Goal: Information Seeking & Learning: Check status

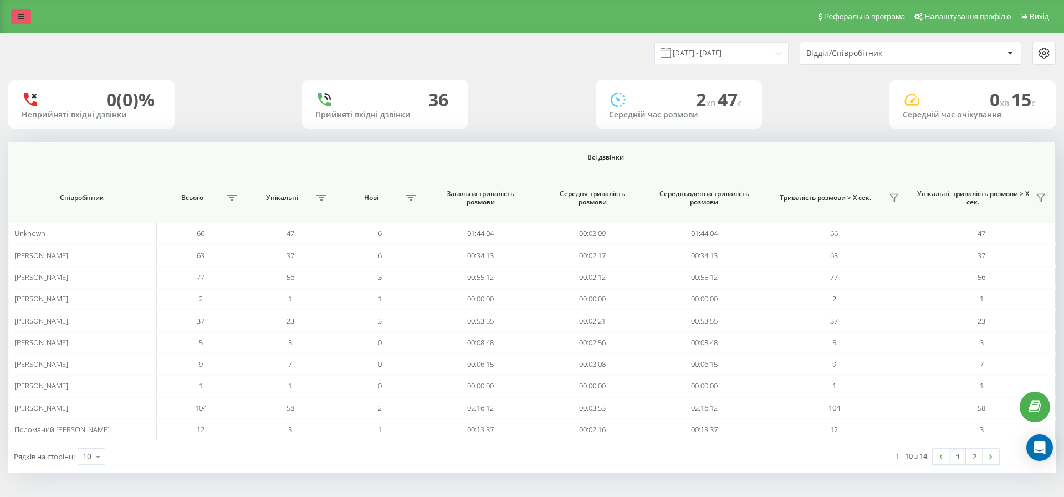
click at [22, 16] on icon at bounding box center [21, 17] width 7 height 8
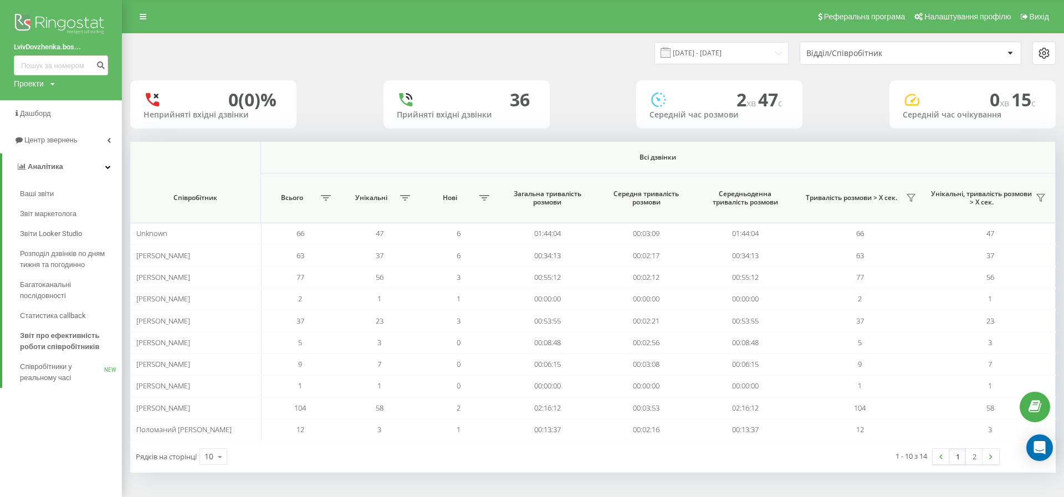
click at [51, 29] on img at bounding box center [61, 25] width 94 height 28
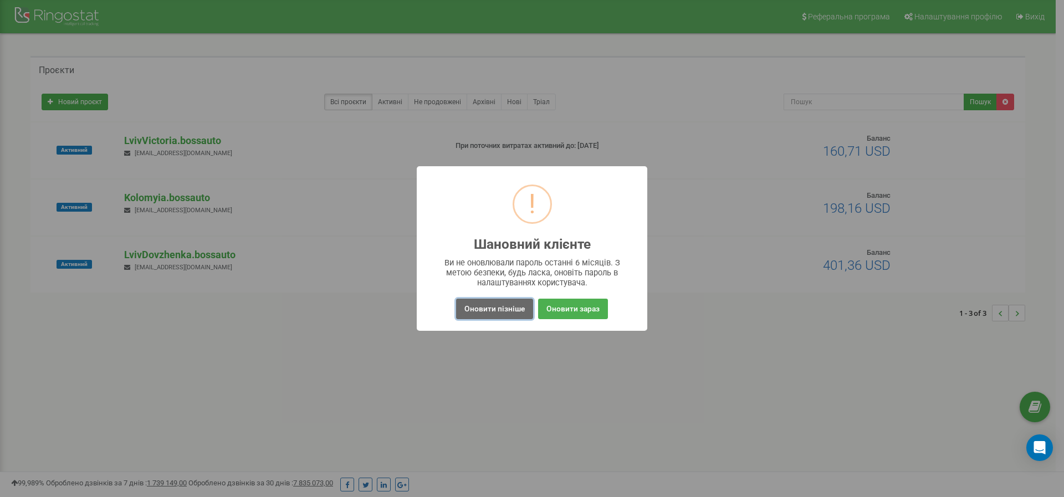
click at [480, 310] on button "Оновити пізніше" at bounding box center [494, 309] width 77 height 20
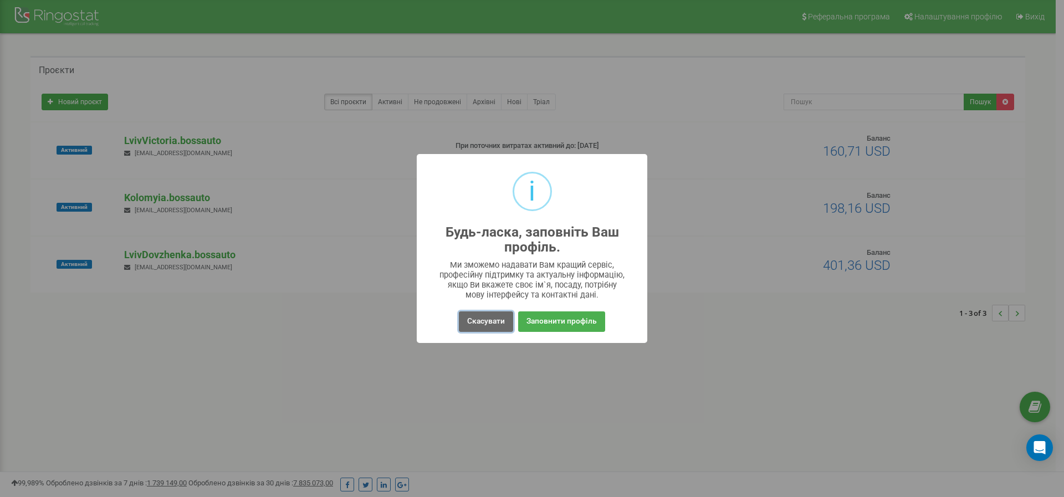
click at [488, 315] on button "Скасувати" at bounding box center [486, 321] width 54 height 20
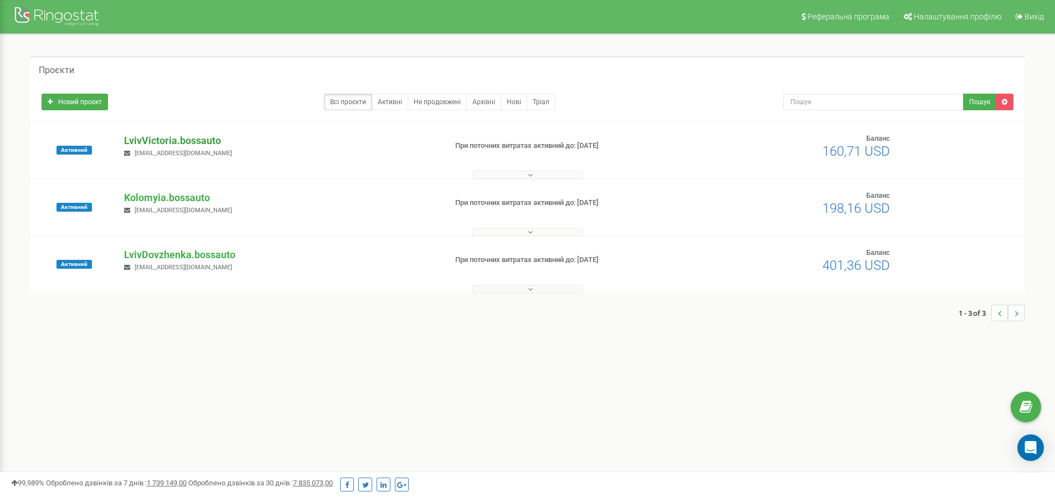
click at [178, 143] on p "LvivVictoria.bossauto" at bounding box center [280, 141] width 313 height 14
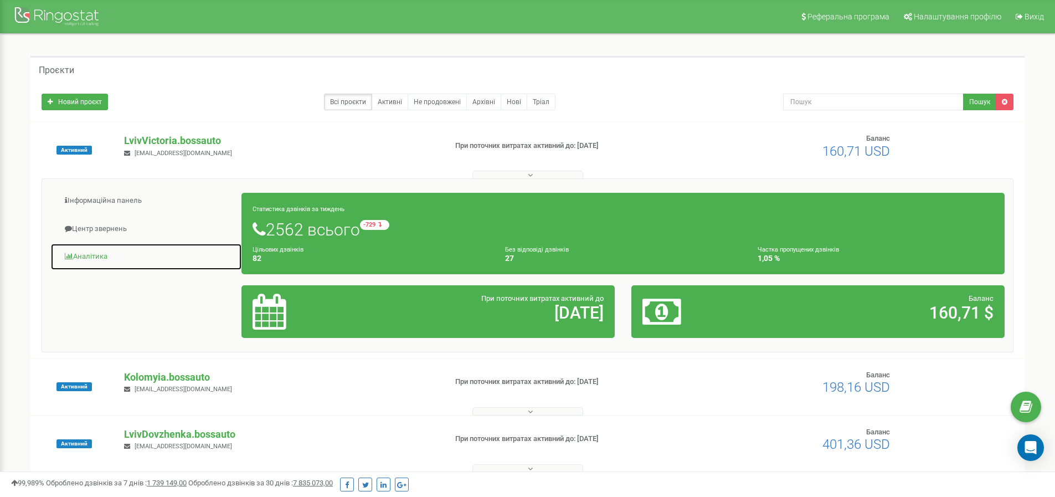
click at [96, 254] on link "Аналiтика" at bounding box center [146, 256] width 192 height 27
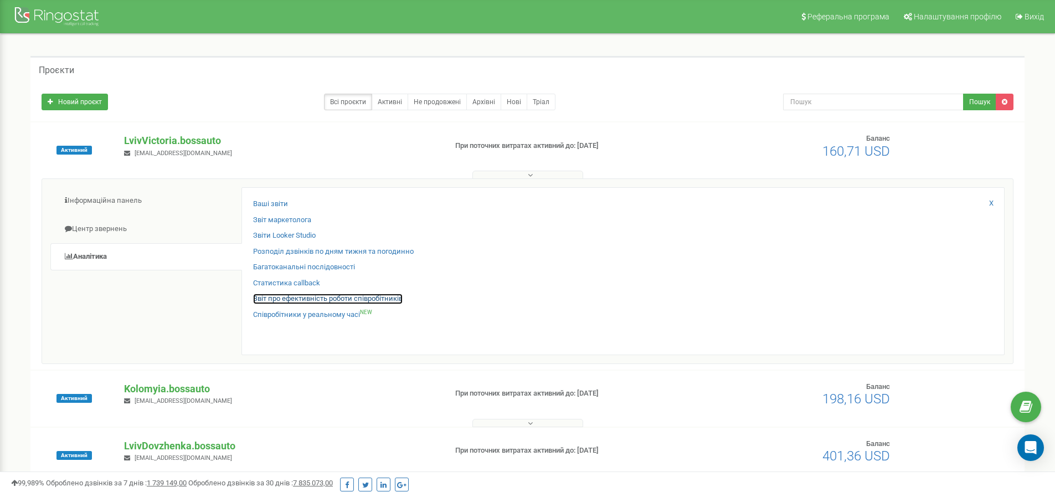
click at [297, 298] on link "Звіт про ефективність роботи співробітників" at bounding box center [328, 299] width 150 height 11
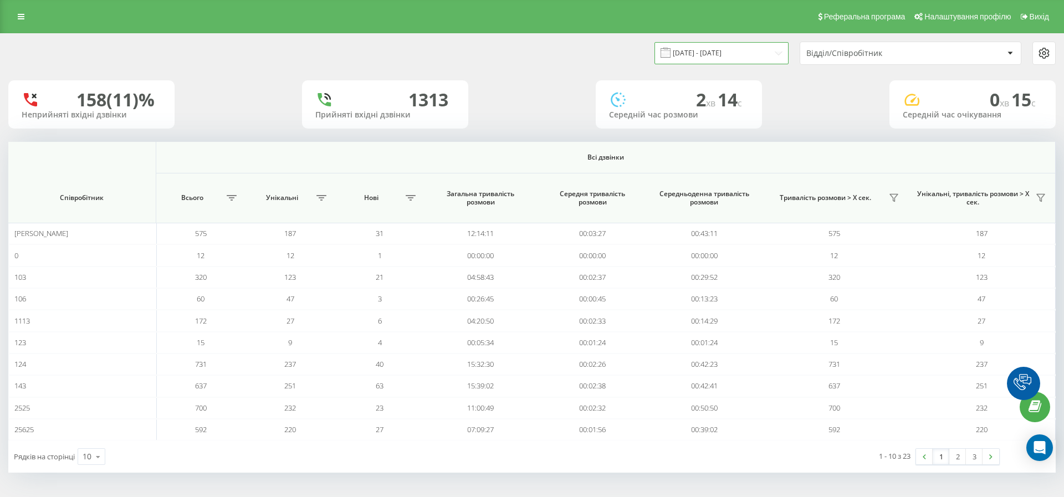
click at [699, 53] on input "19.08.2025 - 19.09.2025" at bounding box center [721, 53] width 134 height 22
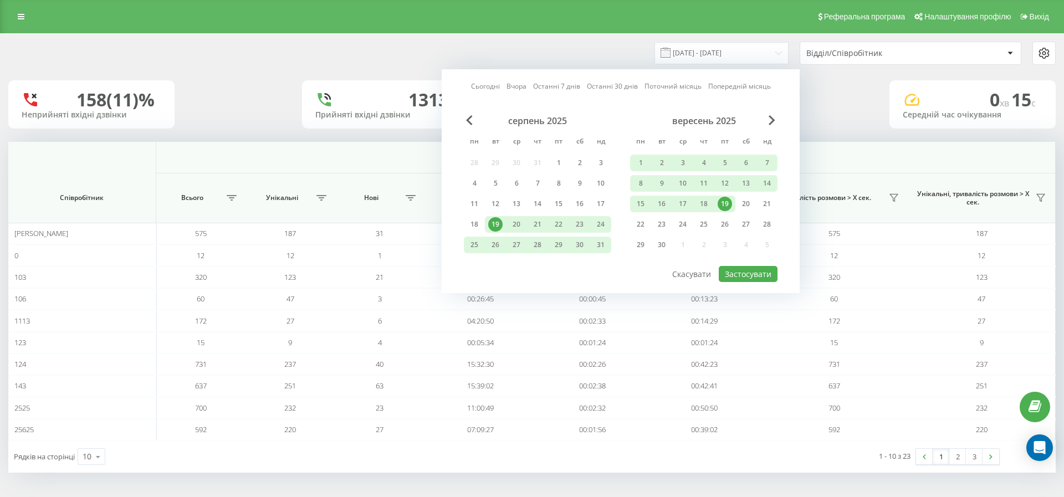
click at [728, 207] on div "19" at bounding box center [724, 204] width 14 height 14
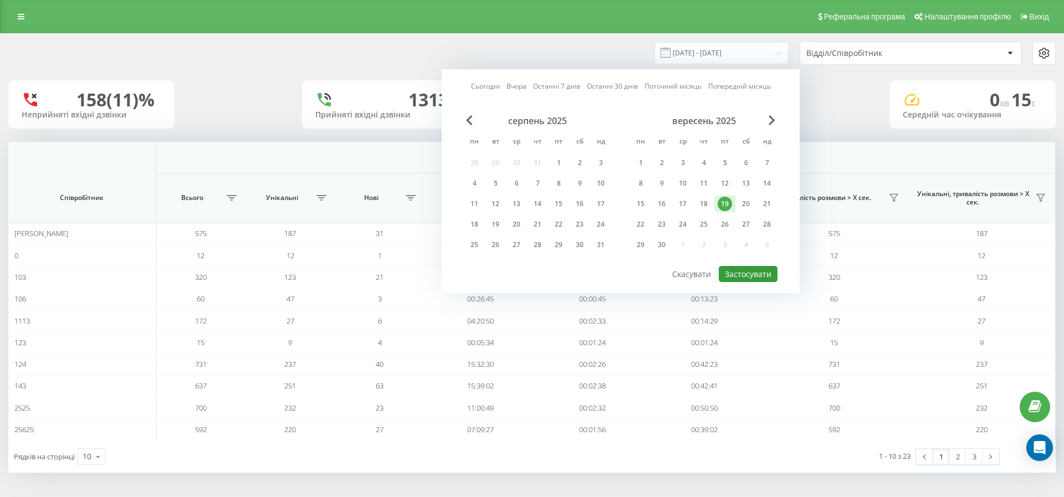
click at [752, 274] on button "Застосувати" at bounding box center [748, 274] width 59 height 16
type input "19.09.2025 - 19.09.2025"
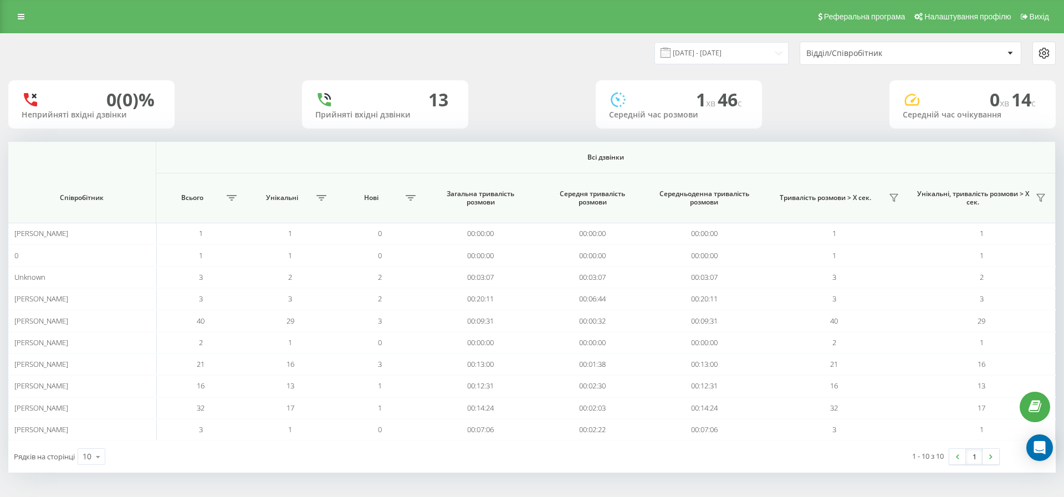
click at [849, 58] on div "Відділ/Співробітник" at bounding box center [910, 53] width 221 height 22
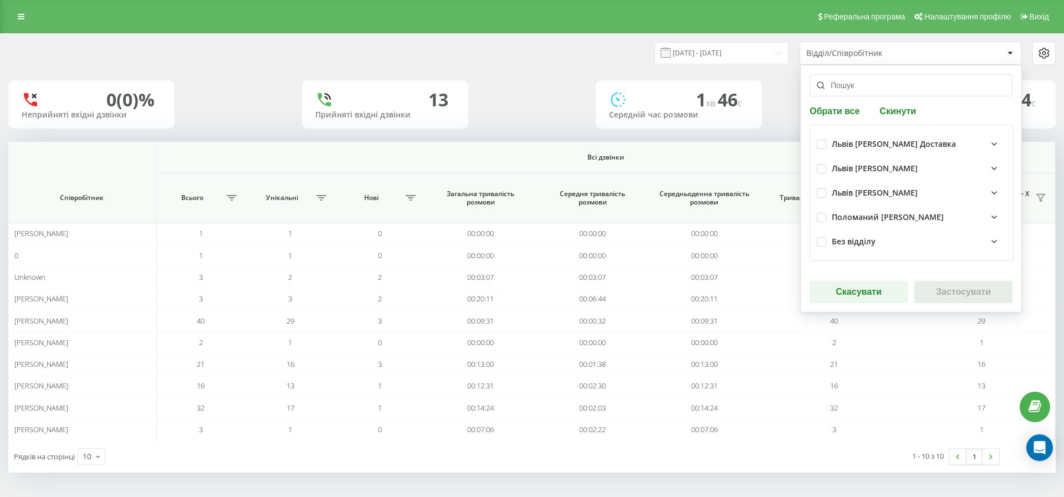
click at [869, 148] on div "Львів Вікторія Доставка" at bounding box center [894, 144] width 124 height 9
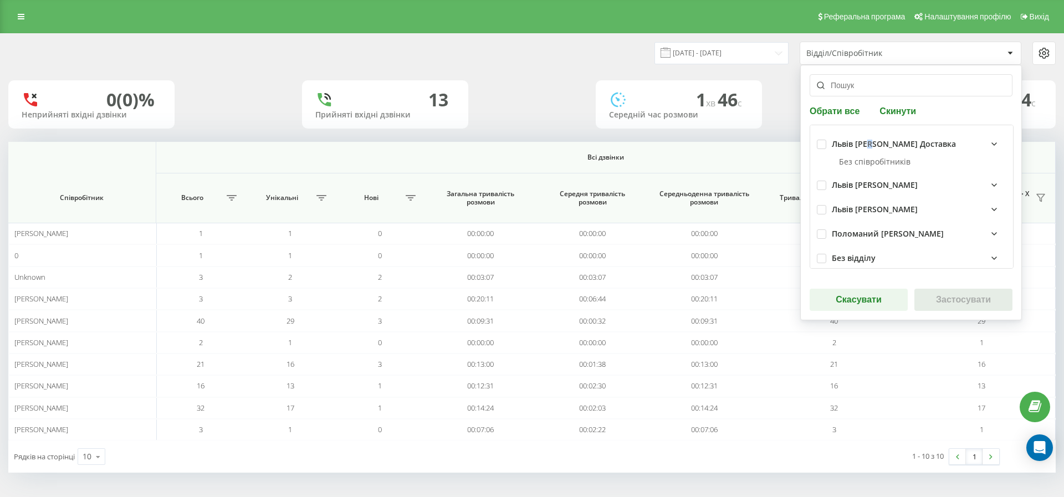
click at [869, 148] on div "Львів Вікторія Доставка" at bounding box center [894, 144] width 124 height 9
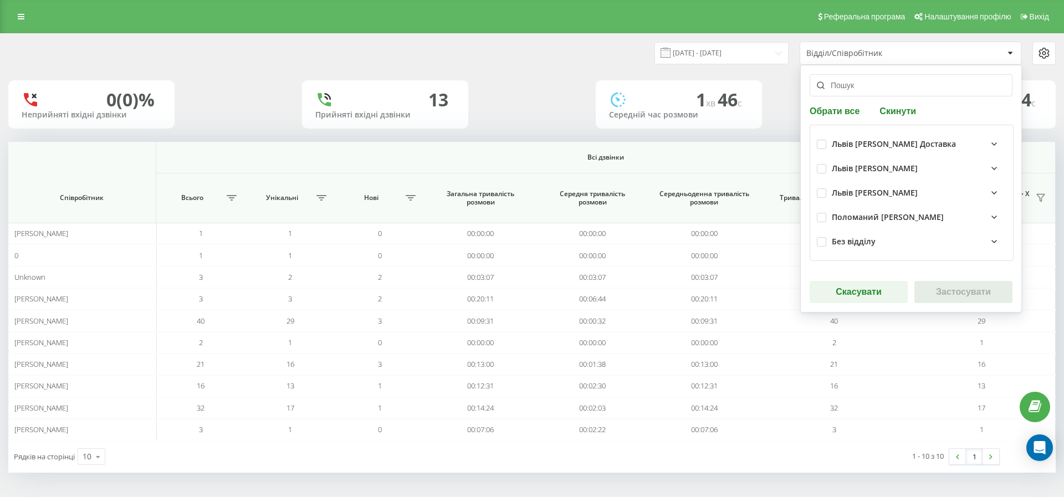
click at [874, 165] on div "Львів Вікторія Жулінський" at bounding box center [875, 168] width 86 height 9
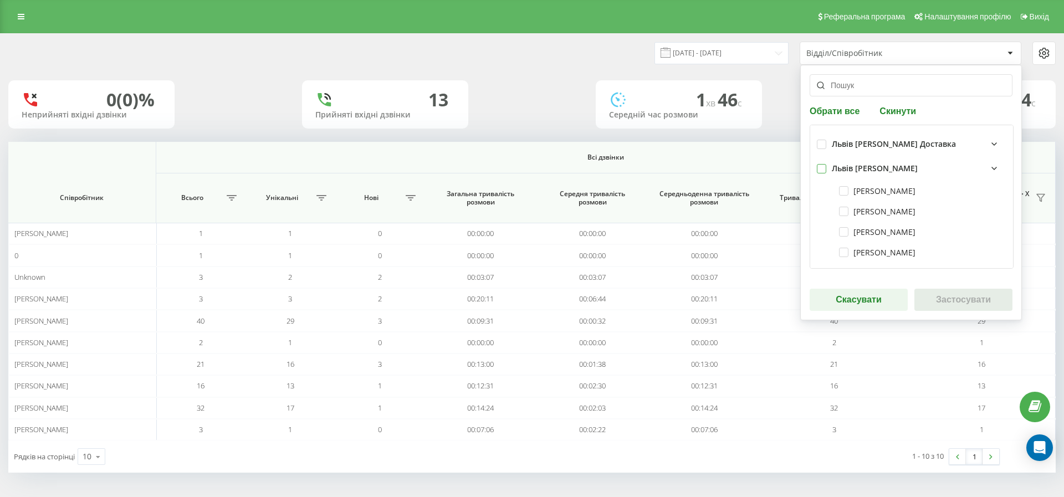
click at [826, 164] on label at bounding box center [821, 164] width 9 height 0
checkbox input "true"
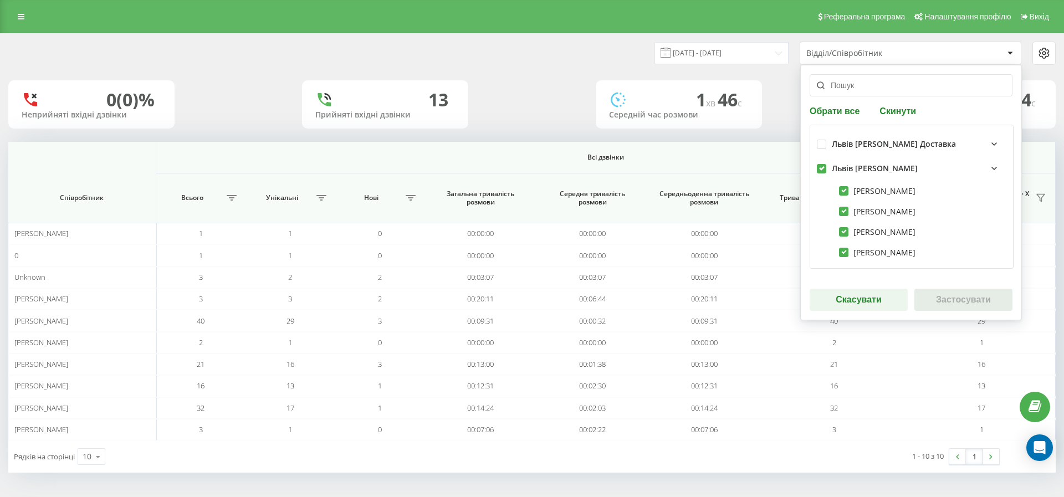
checkbox input "true"
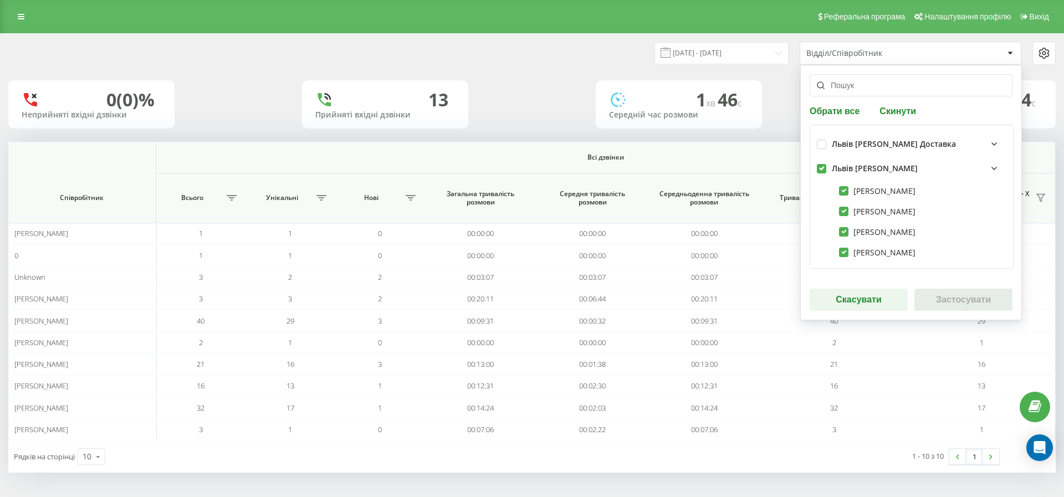
checkbox input "true"
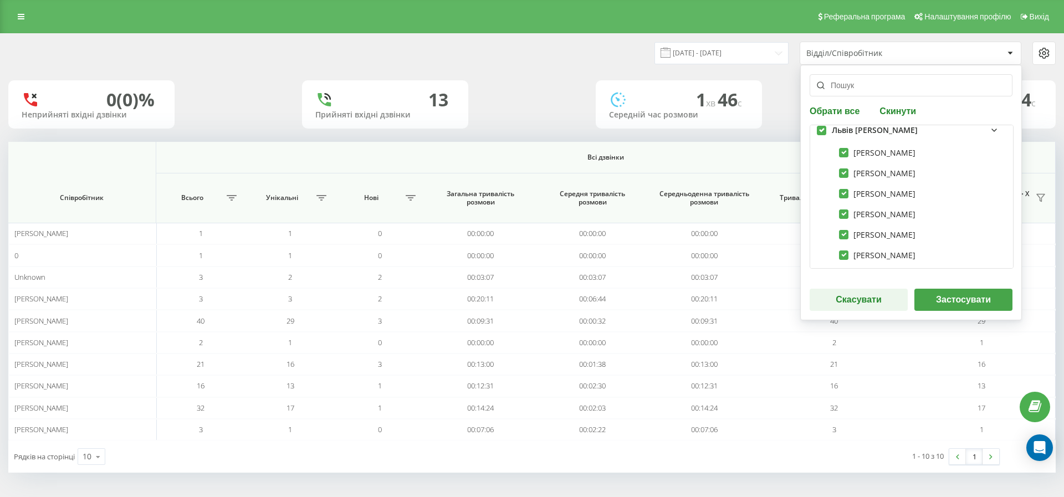
scroll to position [177, 0]
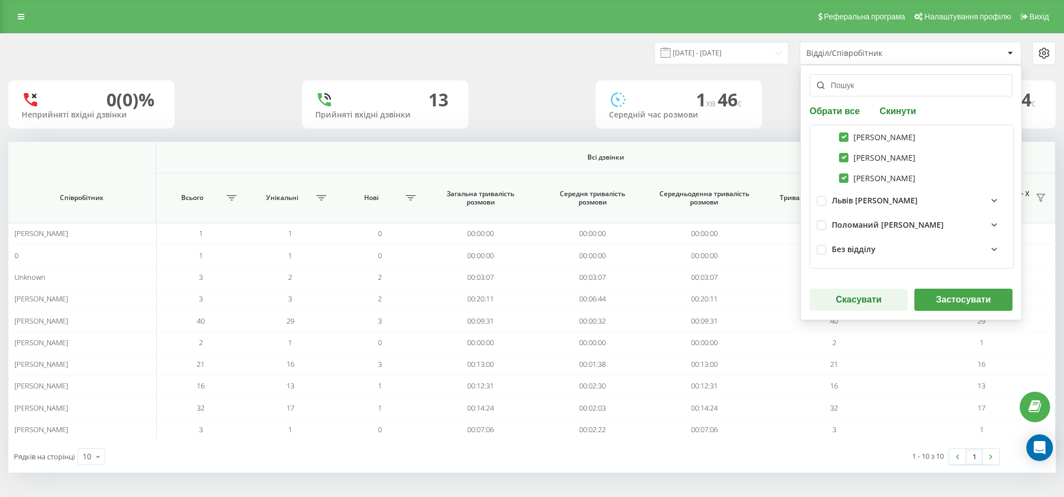
click at [845, 207] on div "Львів Вікторія Поломаний" at bounding box center [911, 200] width 189 height 24
click at [843, 198] on div "Львів Вікторія Поломаний" at bounding box center [875, 200] width 86 height 9
click at [855, 222] on div "Поломаний К" at bounding box center [888, 225] width 112 height 9
click at [860, 230] on div "Поломаний К" at bounding box center [919, 224] width 175 height 13
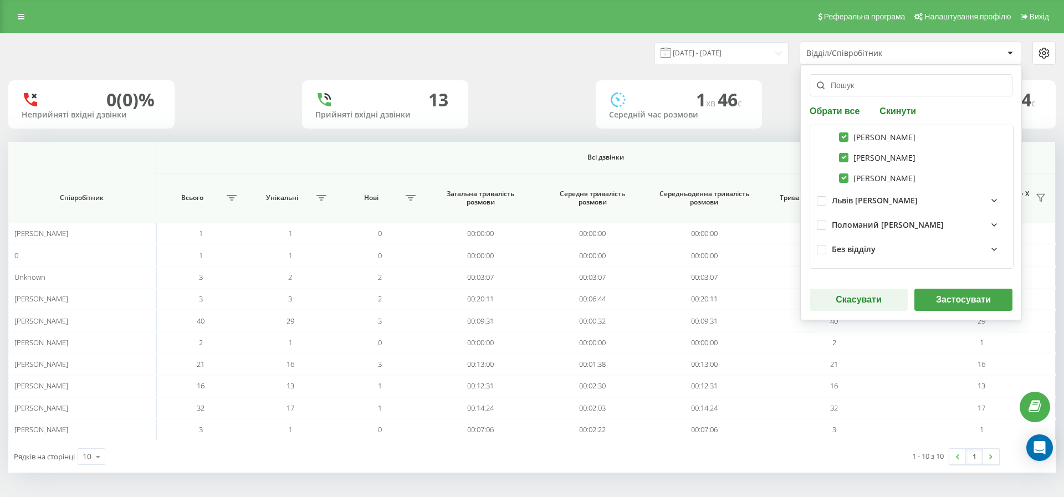
click at [871, 249] on div "Без відділу" at bounding box center [854, 249] width 44 height 9
click at [843, 227] on label "Ростислав Бордуляк" at bounding box center [877, 230] width 76 height 9
checkbox input "true"
click at [847, 250] on label "Дмитро Храновський" at bounding box center [877, 251] width 76 height 9
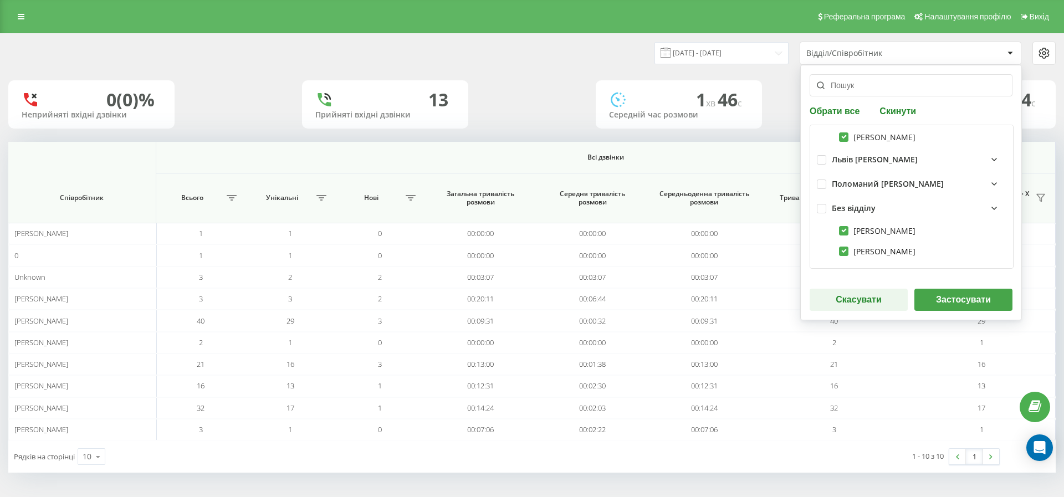
checkbox input "true"
click at [958, 299] on button "Застосувати" at bounding box center [963, 300] width 98 height 22
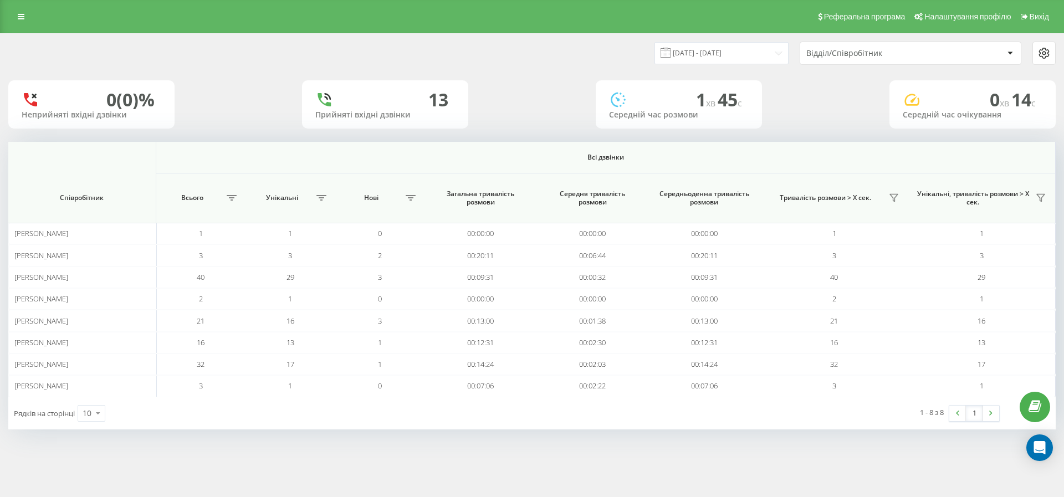
click at [654, 443] on div "19.09.2025 - 19.09.2025 Відділ/Співробітник 0 (0)% Неприйняті вхідні дзвінки 13…" at bounding box center [532, 242] width 1064 height 418
click at [18, 13] on icon at bounding box center [21, 17] width 7 height 8
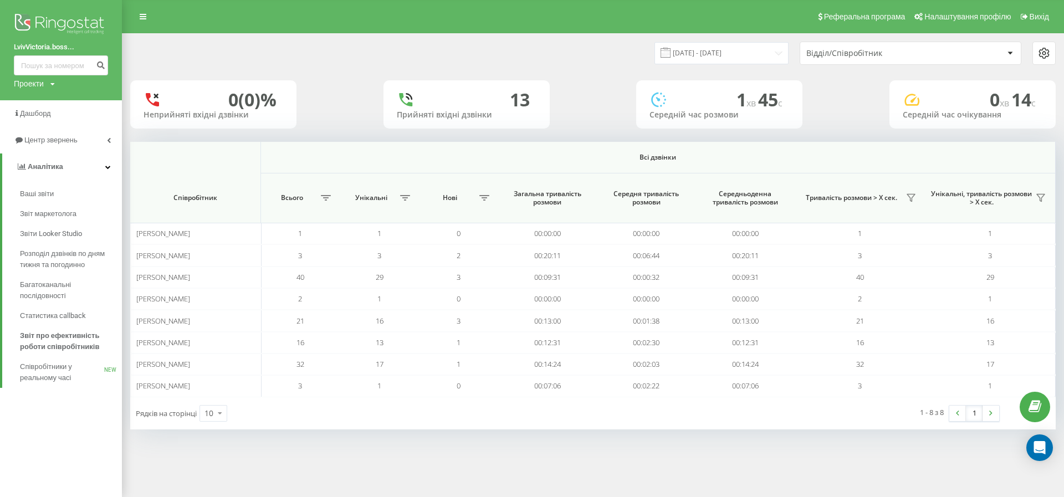
click at [53, 28] on img at bounding box center [61, 25] width 94 height 28
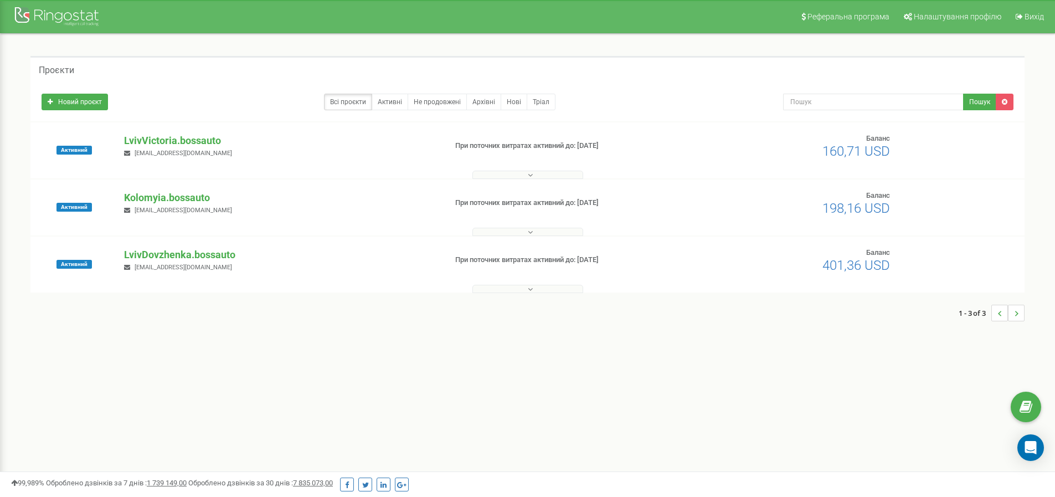
click at [157, 197] on p "Kolomyia.bossauto" at bounding box center [280, 198] width 313 height 14
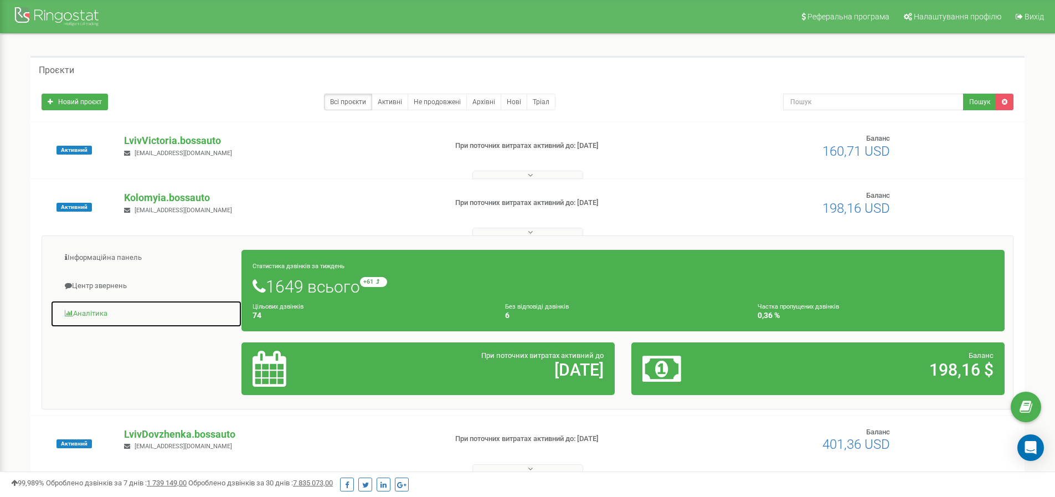
click at [110, 311] on link "Аналiтика" at bounding box center [146, 313] width 192 height 27
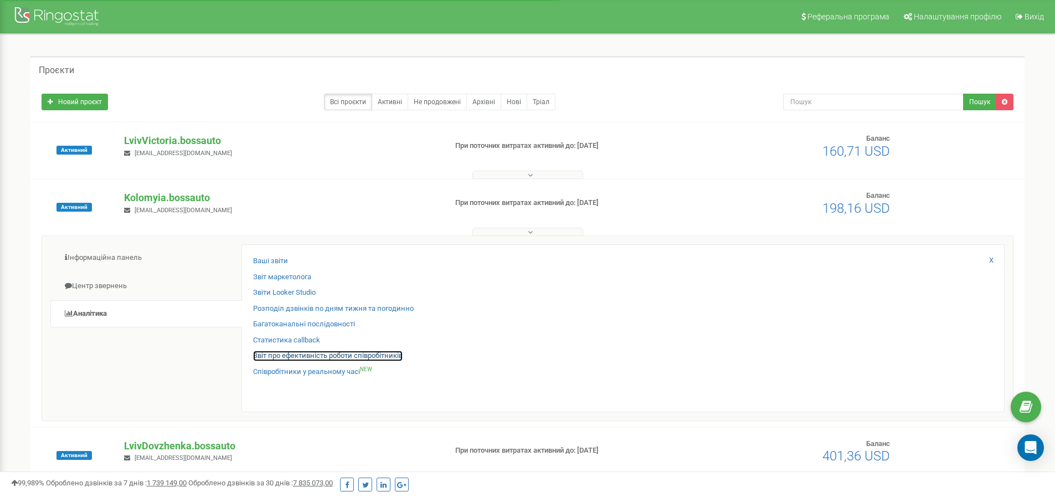
click at [310, 361] on link "Звіт про ефективність роботи співробітників" at bounding box center [328, 356] width 150 height 11
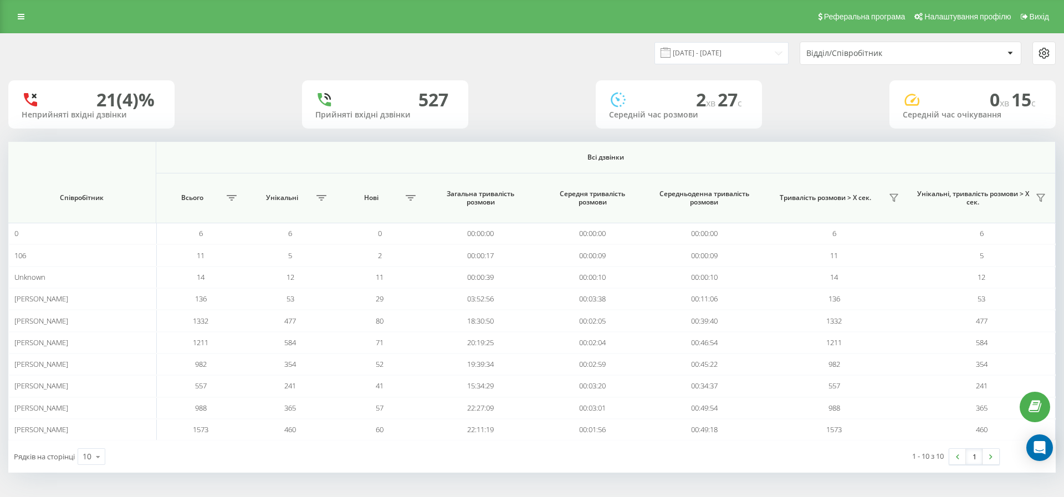
click at [927, 62] on div "Відділ/Співробітник" at bounding box center [910, 53] width 221 height 22
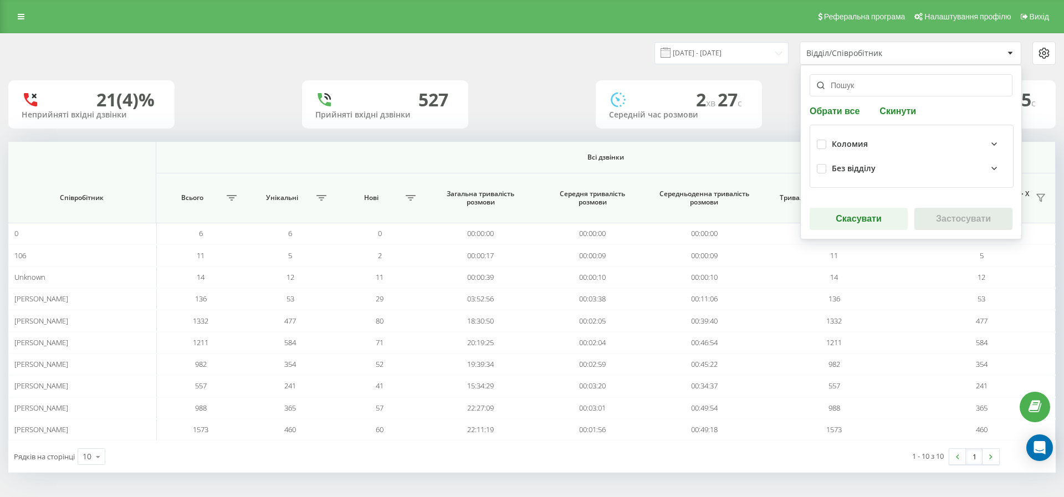
click at [848, 164] on div "Без відділу" at bounding box center [854, 168] width 44 height 9
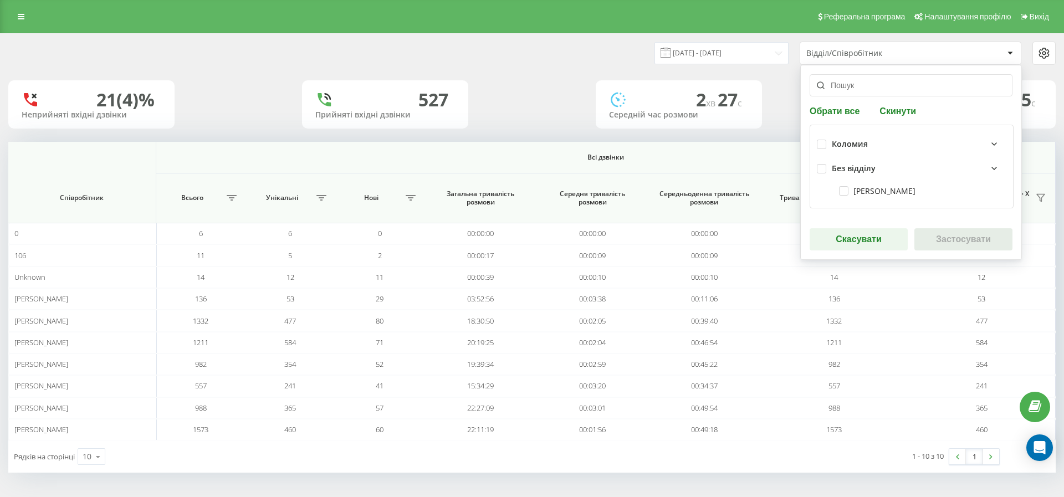
click at [848, 166] on div "Без відділу" at bounding box center [854, 168] width 44 height 9
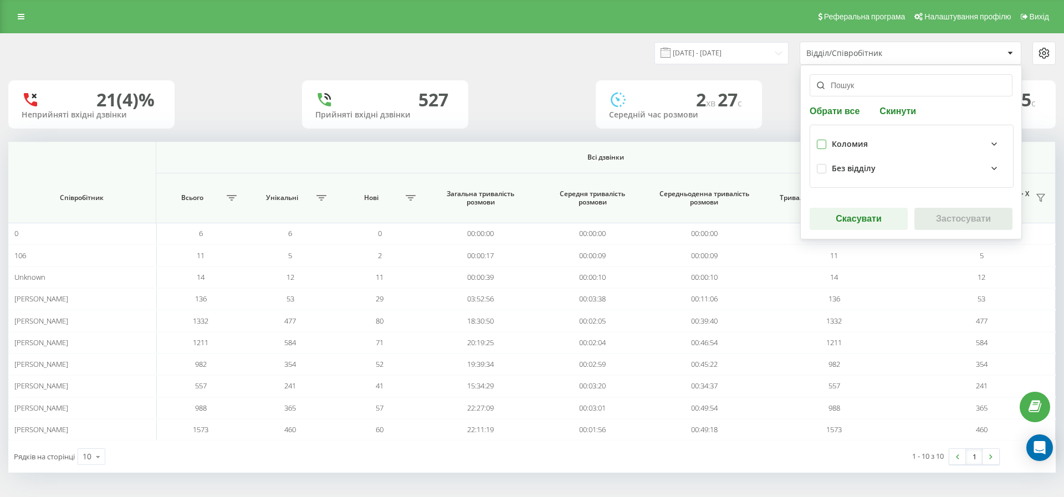
click at [823, 140] on label at bounding box center [821, 140] width 9 height 0
checkbox input "true"
click at [970, 217] on button "Застосувати" at bounding box center [963, 219] width 98 height 22
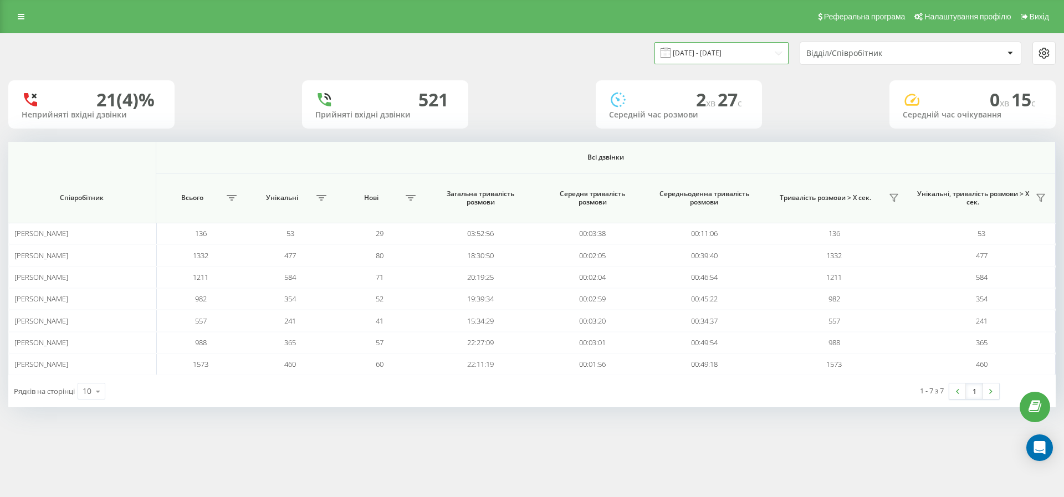
click at [730, 55] on input "[DATE] - [DATE]" at bounding box center [721, 53] width 134 height 22
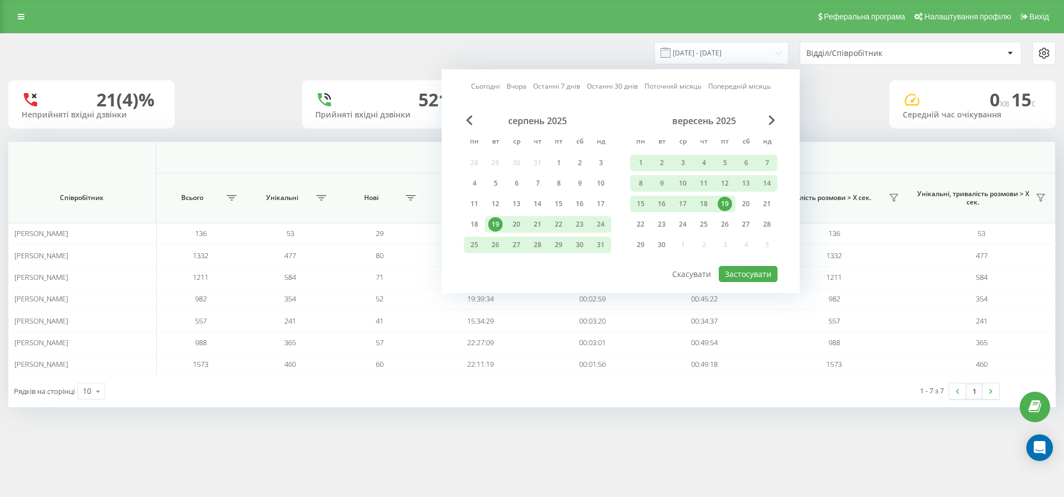
click at [727, 201] on div "19" at bounding box center [724, 204] width 14 height 14
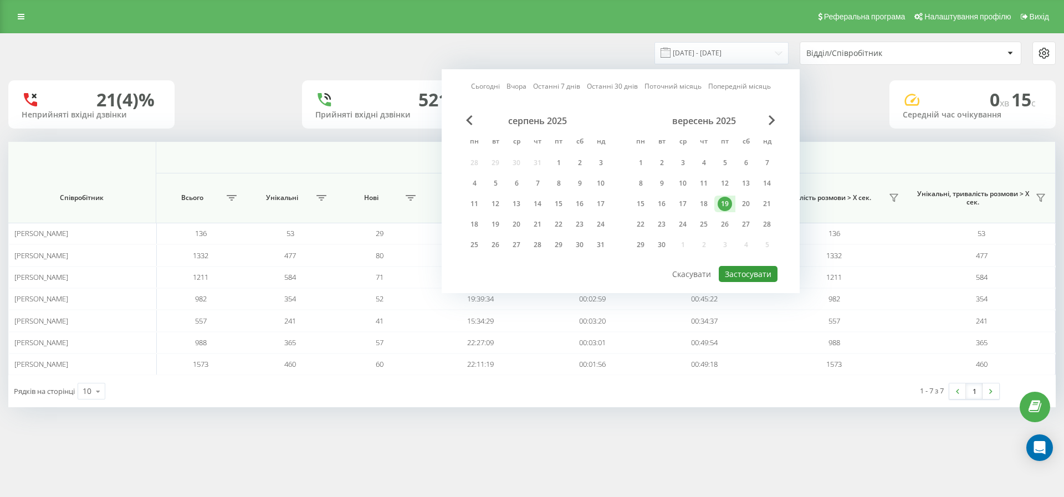
click at [750, 273] on button "Застосувати" at bounding box center [748, 274] width 59 height 16
type input "19.09.2025 - 19.09.2025"
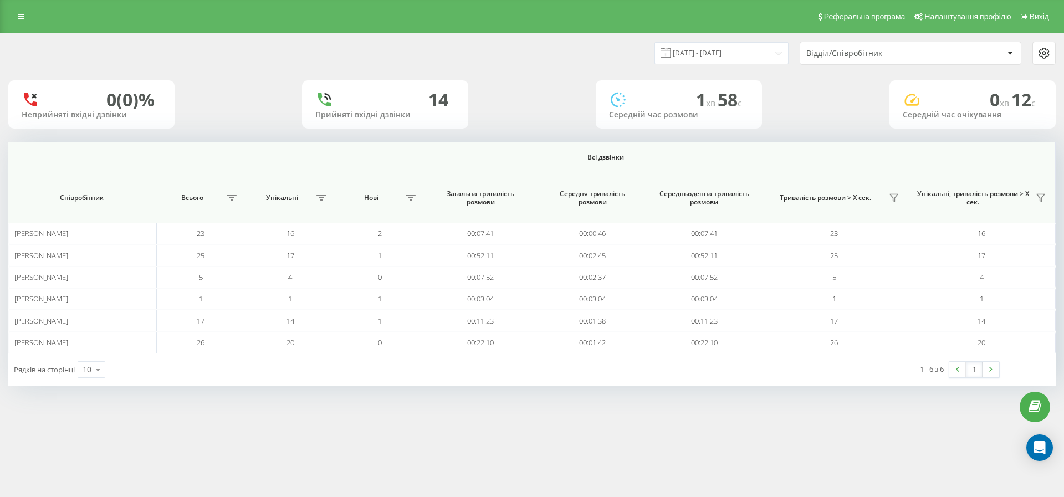
click at [258, 462] on div "Реферальна програма Налаштування профілю Вихід 19.09.2025 - 19.09.2025 Відділ/С…" at bounding box center [532, 248] width 1064 height 497
click at [29, 12] on link at bounding box center [21, 17] width 20 height 16
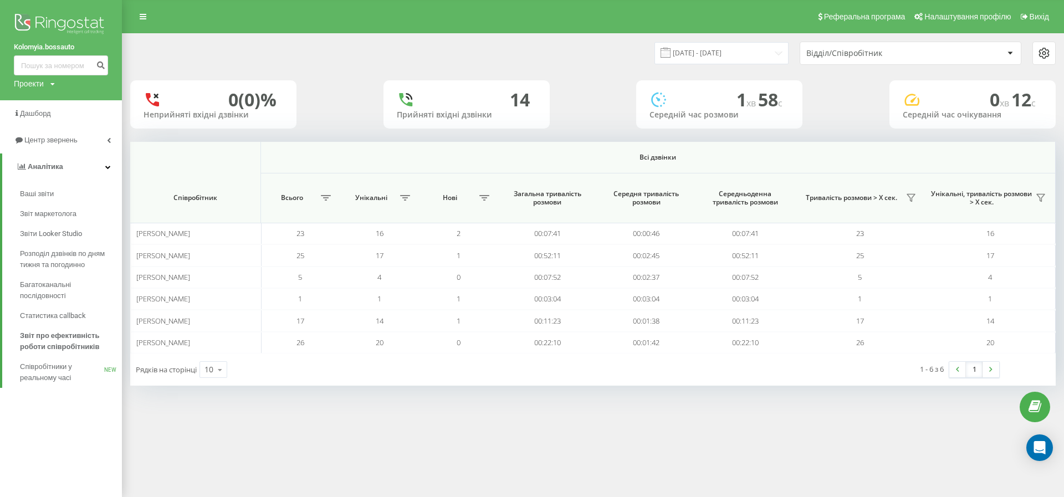
click at [34, 17] on img at bounding box center [61, 25] width 94 height 28
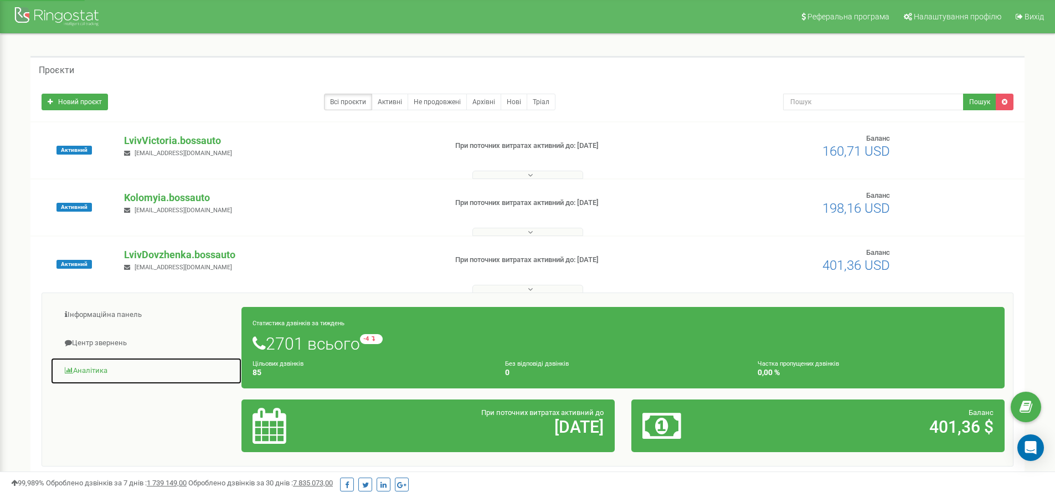
click at [116, 371] on link "Аналiтика" at bounding box center [146, 370] width 192 height 27
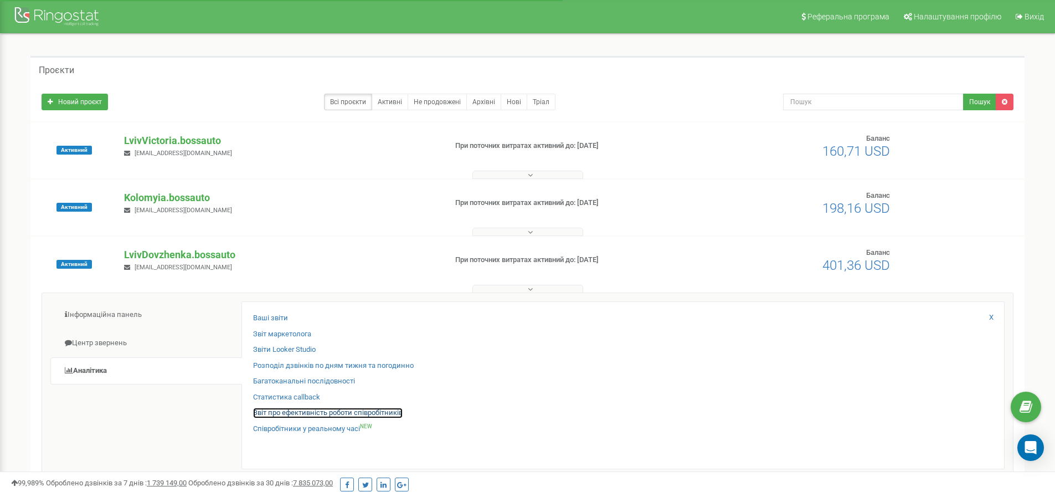
click at [315, 413] on link "Звіт про ефективність роботи співробітників" at bounding box center [328, 413] width 150 height 11
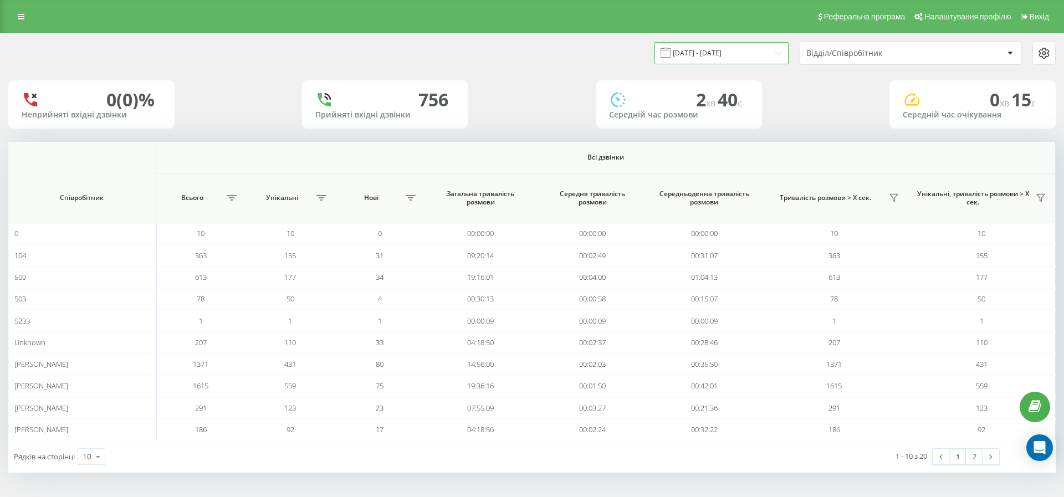
click at [749, 58] on input "19.08.2025 - 19.09.2025" at bounding box center [721, 53] width 134 height 22
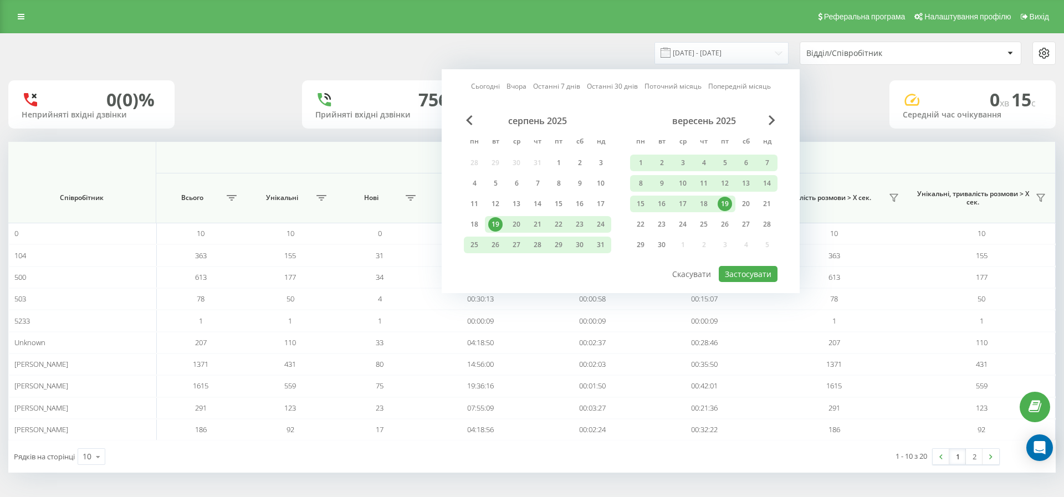
click at [728, 204] on div "19" at bounding box center [724, 204] width 14 height 14
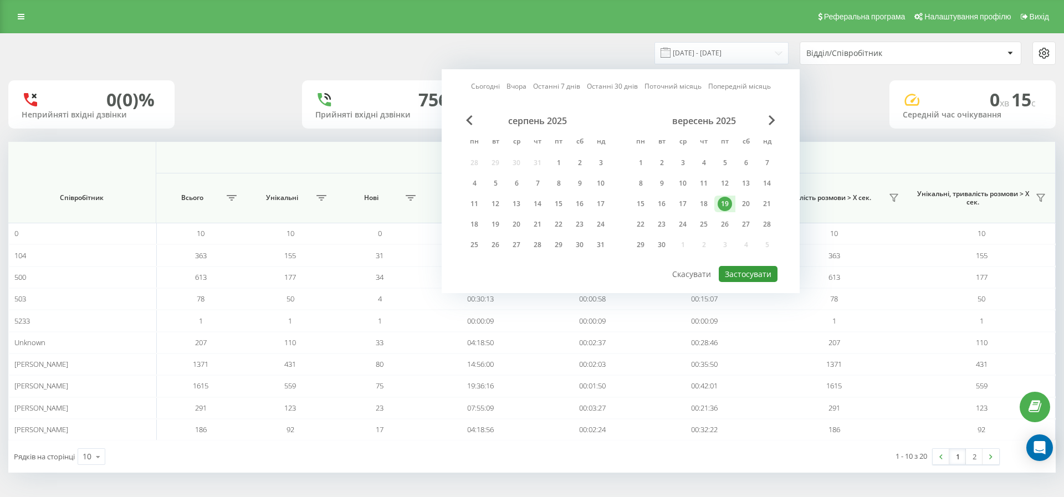
click at [761, 275] on button "Застосувати" at bounding box center [748, 274] width 59 height 16
type input "19.09.2025 - 19.09.2025"
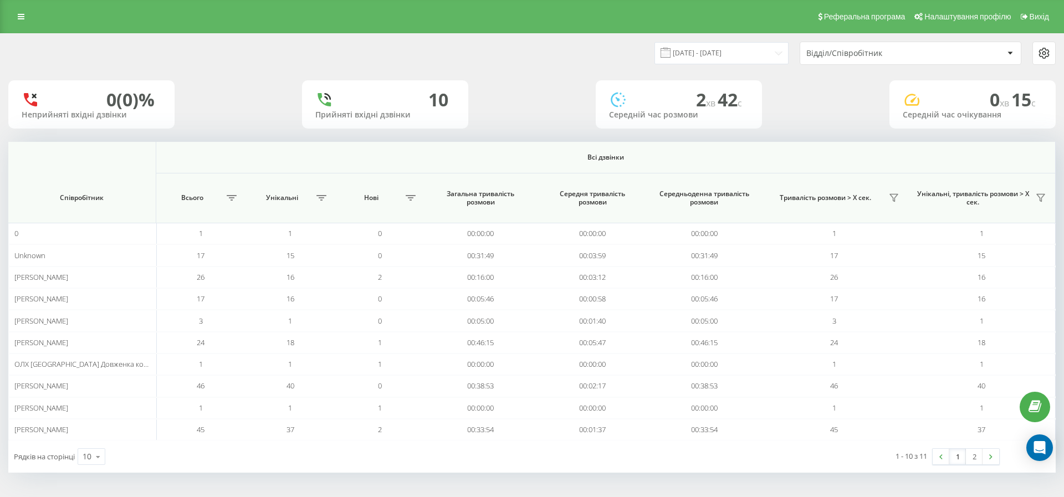
click at [985, 49] on div "Відділ/Співробітник" at bounding box center [904, 53] width 197 height 9
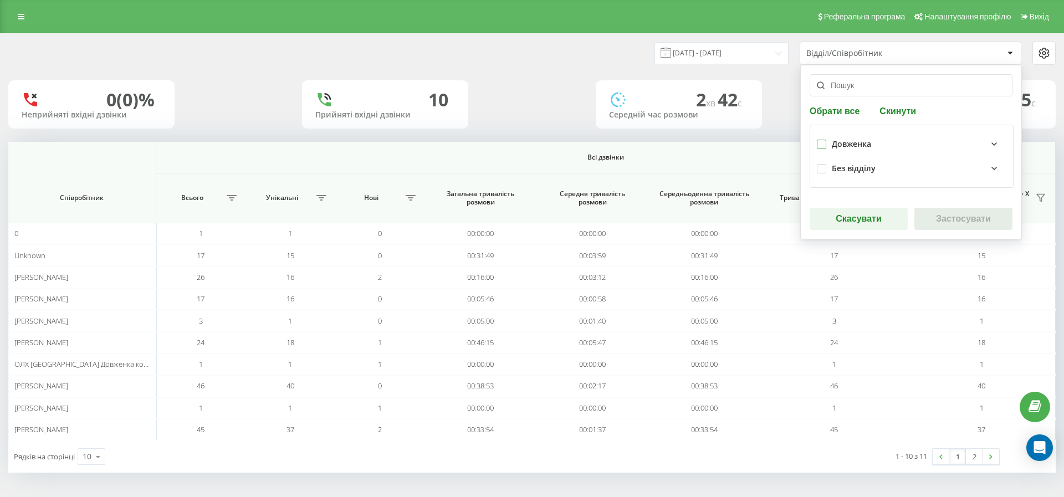
click at [824, 140] on label at bounding box center [821, 140] width 9 height 0
checkbox input "true"
click at [992, 169] on div "Без відділу" at bounding box center [919, 168] width 175 height 13
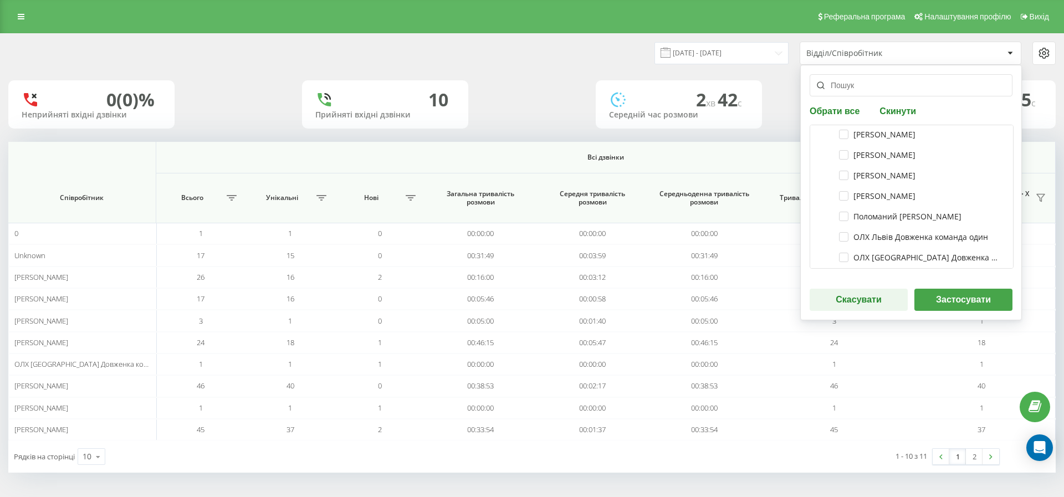
scroll to position [63, 0]
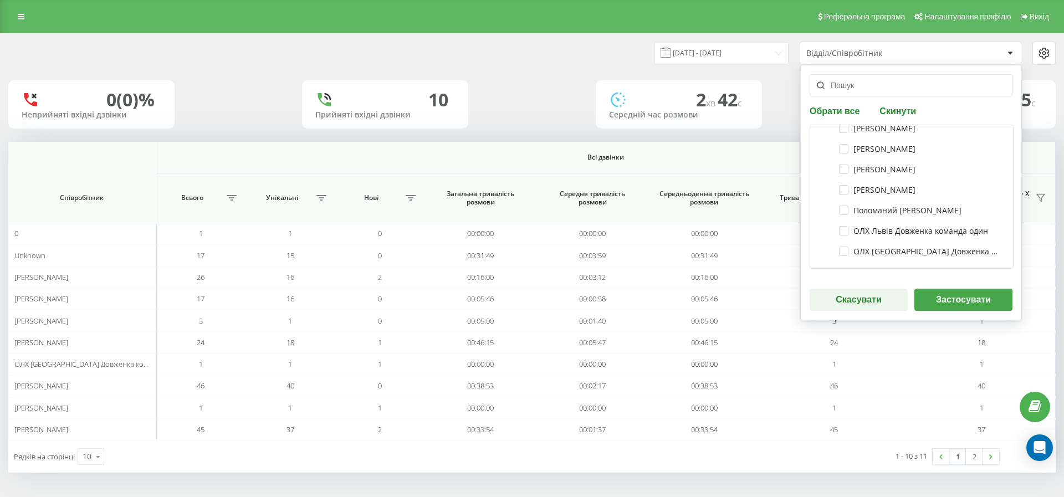
click at [978, 305] on button "Застосувати" at bounding box center [963, 300] width 98 height 22
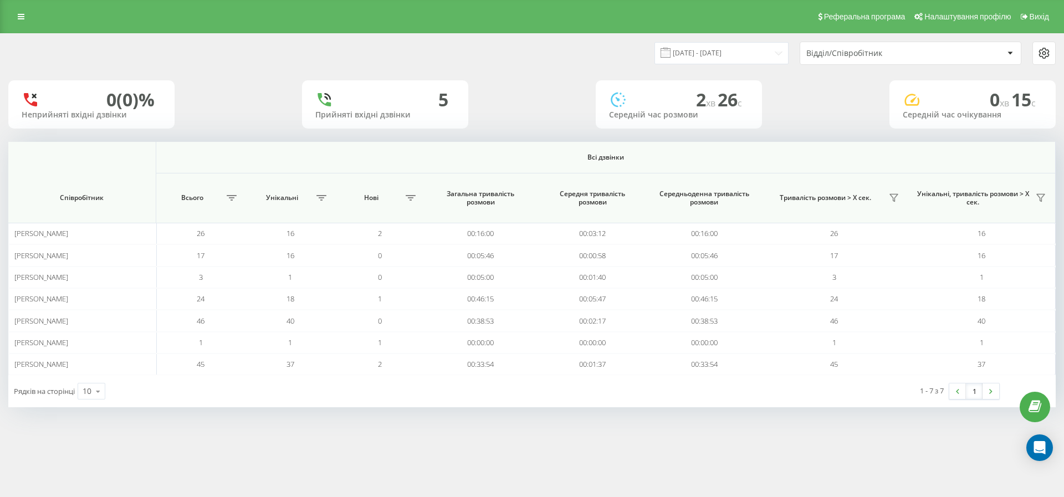
click at [9, 22] on div "Реферальна програма Налаштування профілю Вихід" at bounding box center [532, 16] width 1064 height 33
click at [22, 18] on icon at bounding box center [21, 17] width 7 height 8
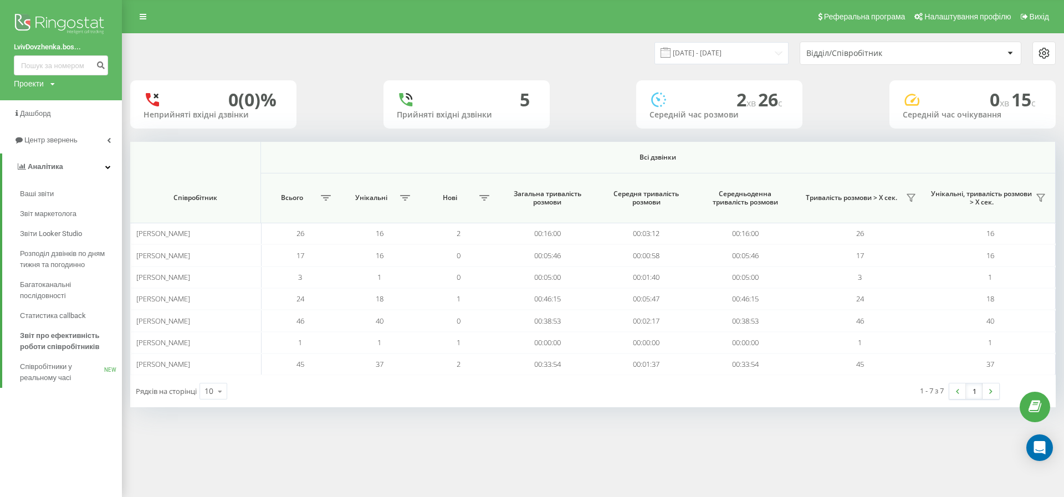
click at [58, 21] on img at bounding box center [61, 25] width 94 height 28
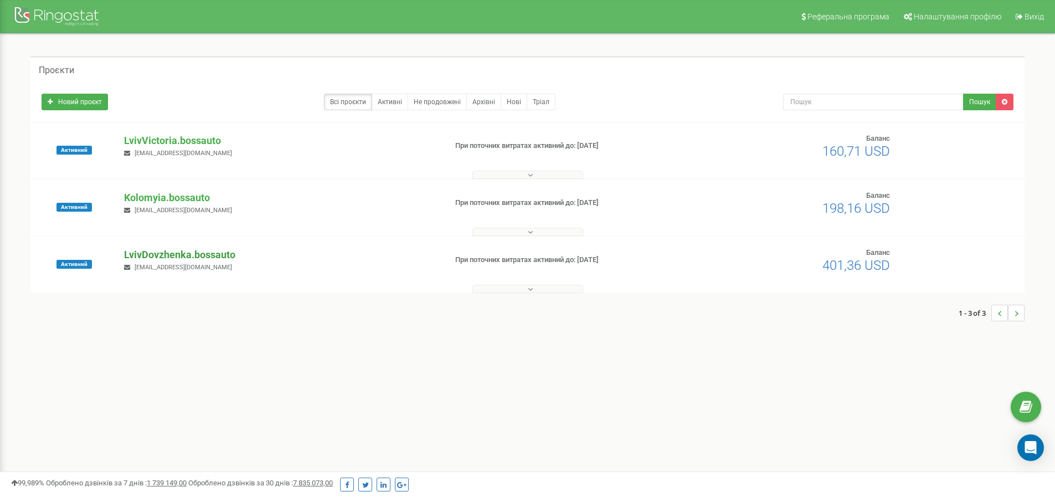
click at [199, 250] on p "LvivDovzhenka.bossauto" at bounding box center [280, 255] width 313 height 14
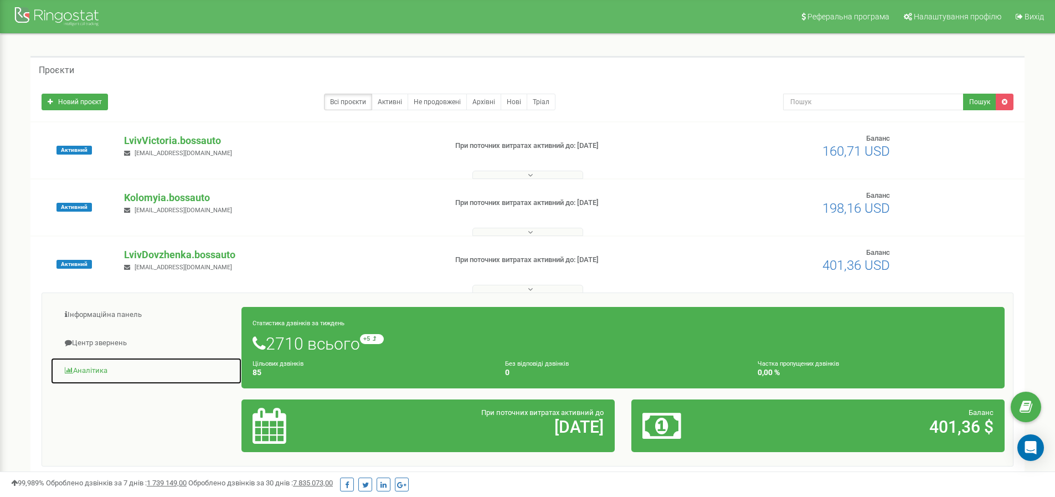
click at [97, 368] on link "Аналiтика" at bounding box center [146, 370] width 192 height 27
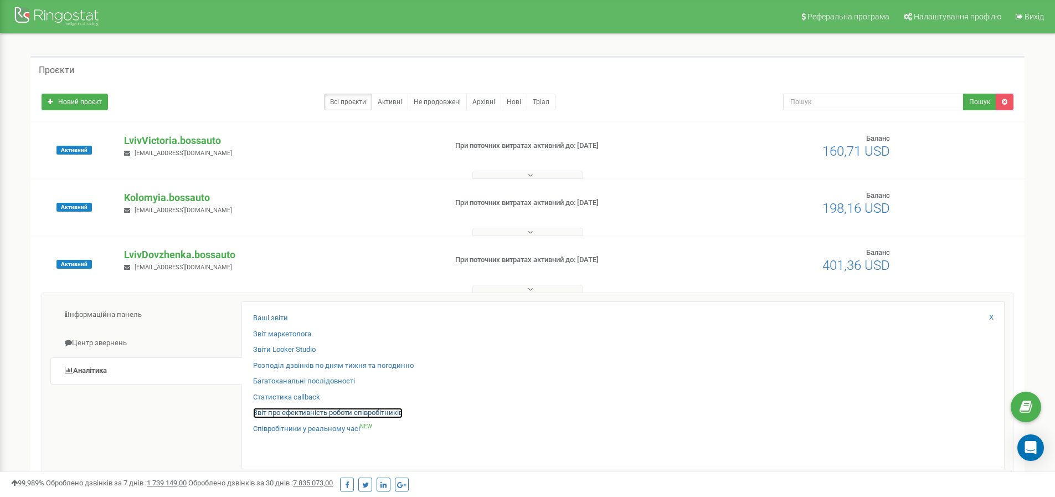
click at [307, 415] on link "Звіт про ефективність роботи співробітників" at bounding box center [328, 413] width 150 height 11
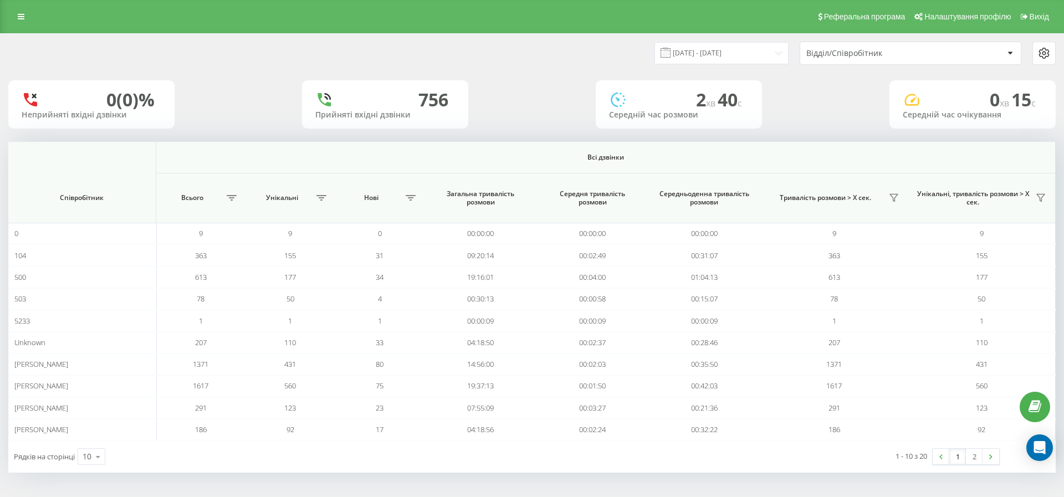
click at [936, 58] on div "Відділ/Співробітник" at bounding box center [910, 53] width 221 height 22
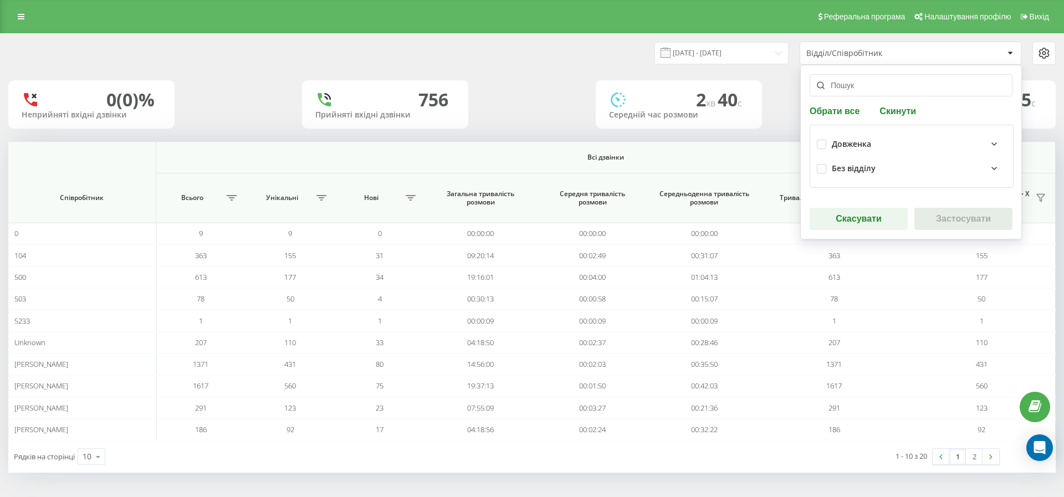
click at [867, 170] on div "Без відділу" at bounding box center [854, 168] width 44 height 9
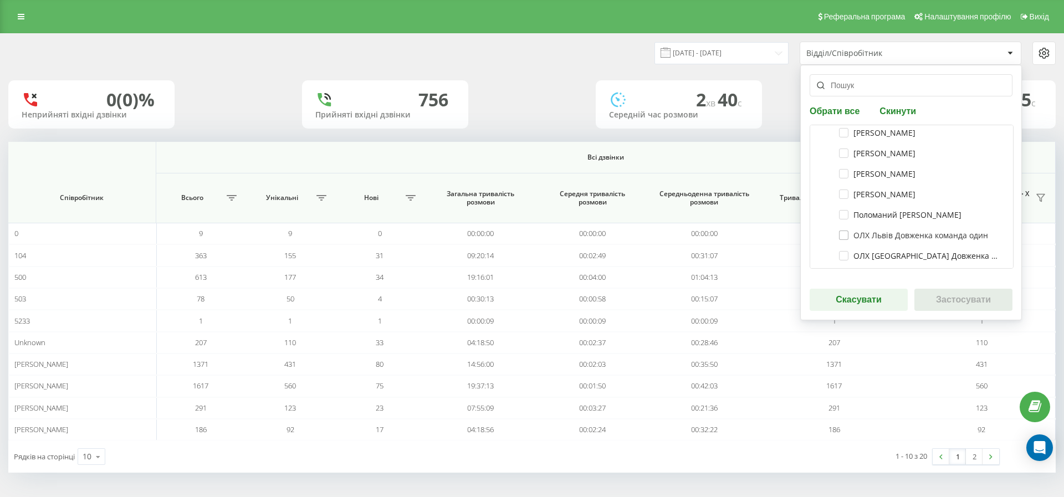
scroll to position [63, 0]
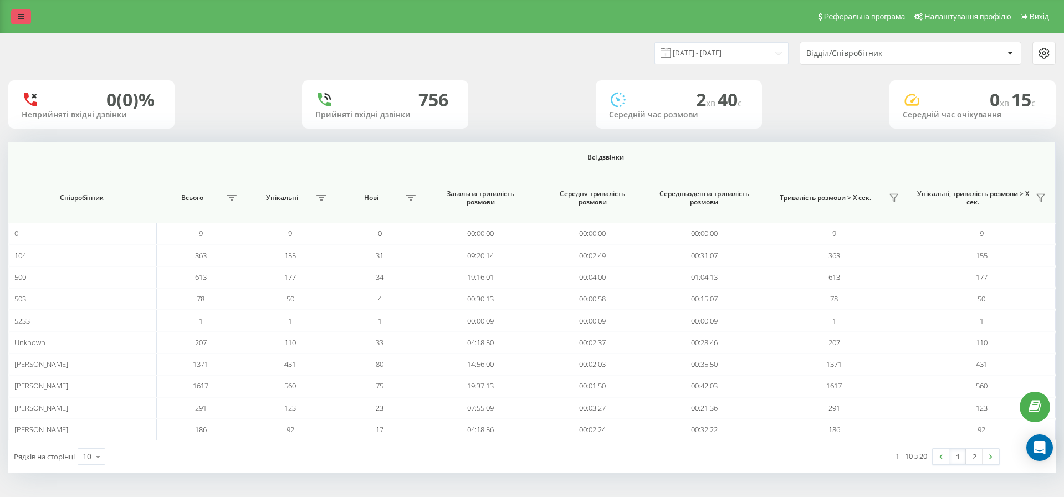
click at [18, 13] on icon at bounding box center [21, 17] width 7 height 8
